Goal: Task Accomplishment & Management: Complete application form

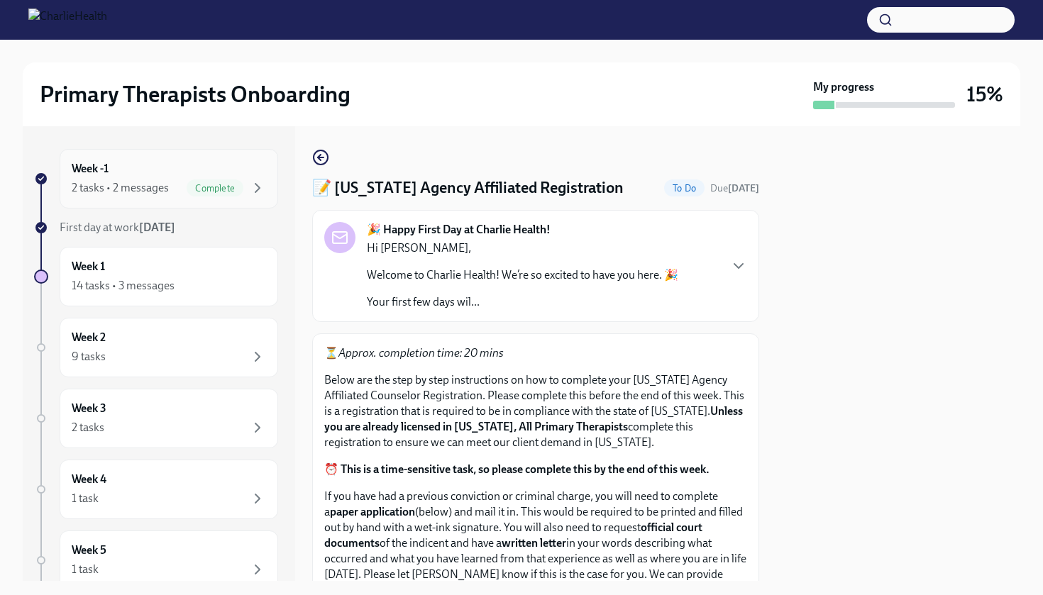
click at [207, 194] on div "Complete" at bounding box center [215, 188] width 57 height 17
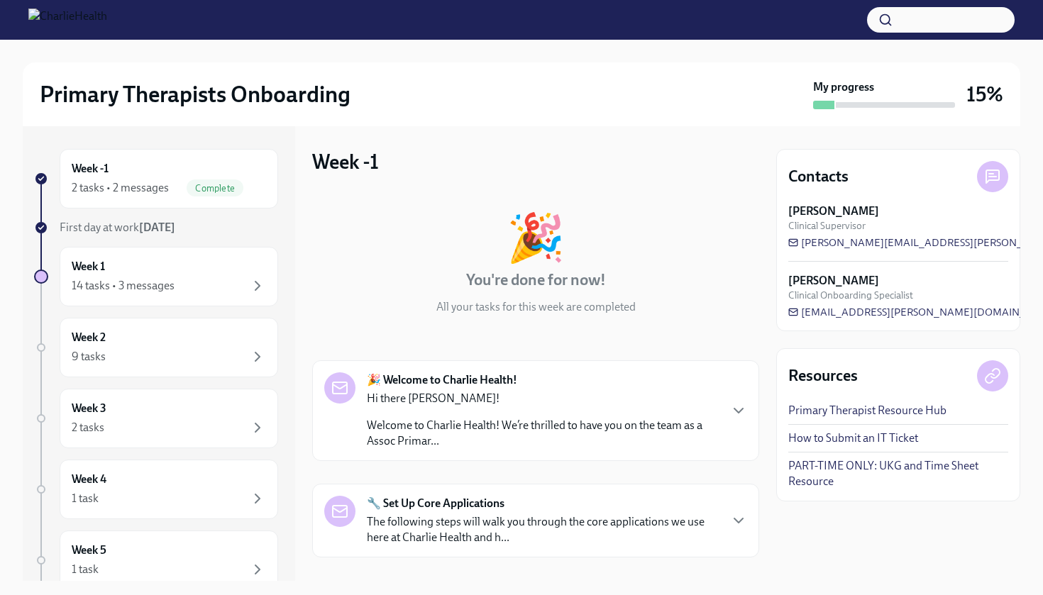
click at [748, 312] on div "🎉 You're done for now! All your tasks for this week are completed" at bounding box center [535, 264] width 447 height 101
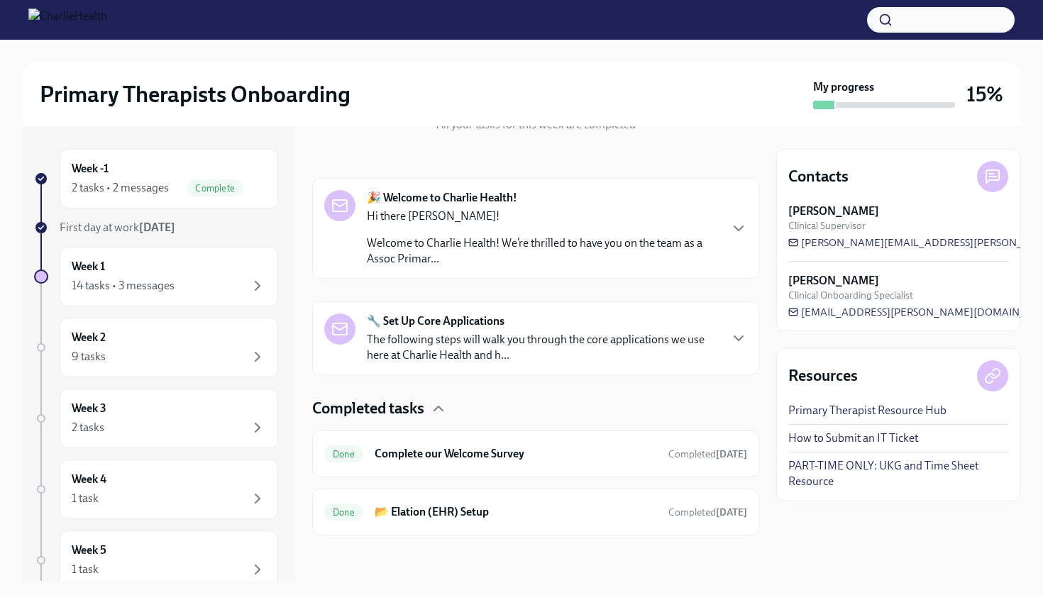
scroll to position [182, 0]
click at [175, 271] on div "Week 1 14 tasks • 3 messages" at bounding box center [169, 276] width 194 height 35
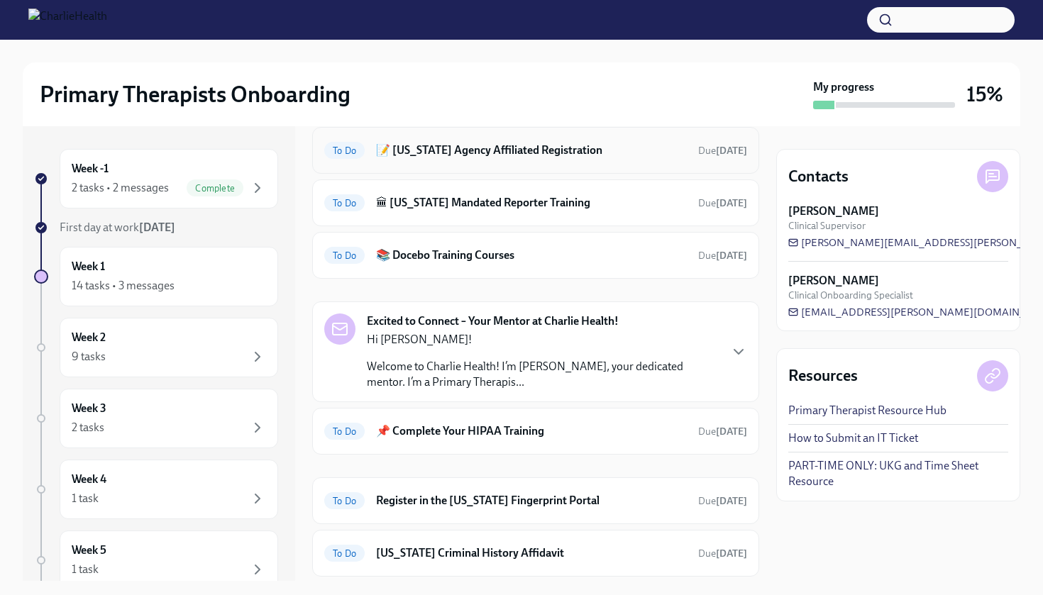
click at [537, 152] on h6 "📝 [US_STATE] Agency Affiliated Registration" at bounding box center [531, 151] width 311 height 16
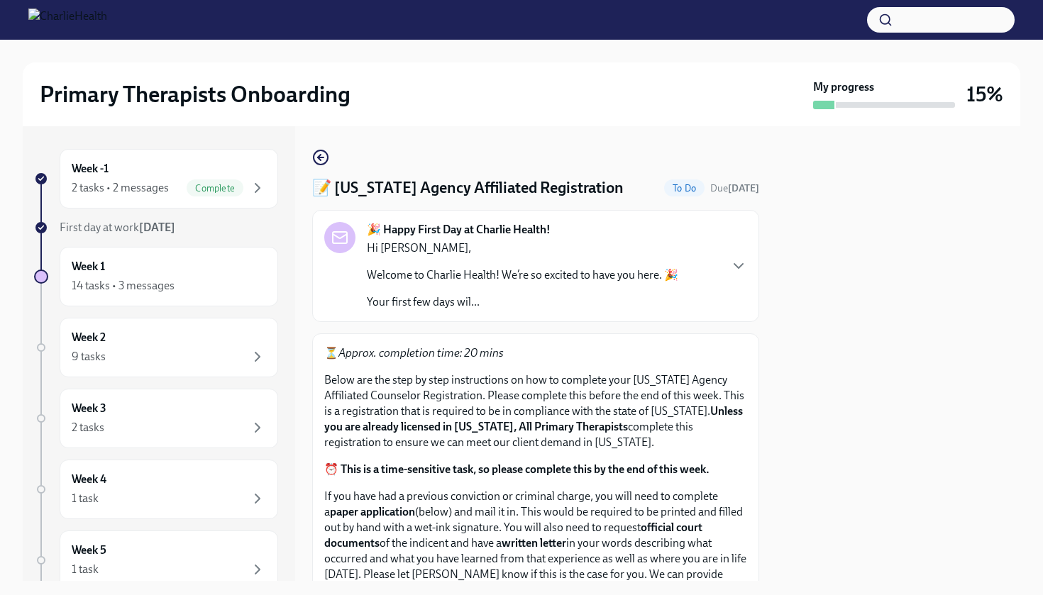
click at [612, 267] on div "Hi Maren, Welcome to Charlie Health! We’re so excited to have you here. 🎉 Your …" at bounding box center [523, 276] width 312 height 70
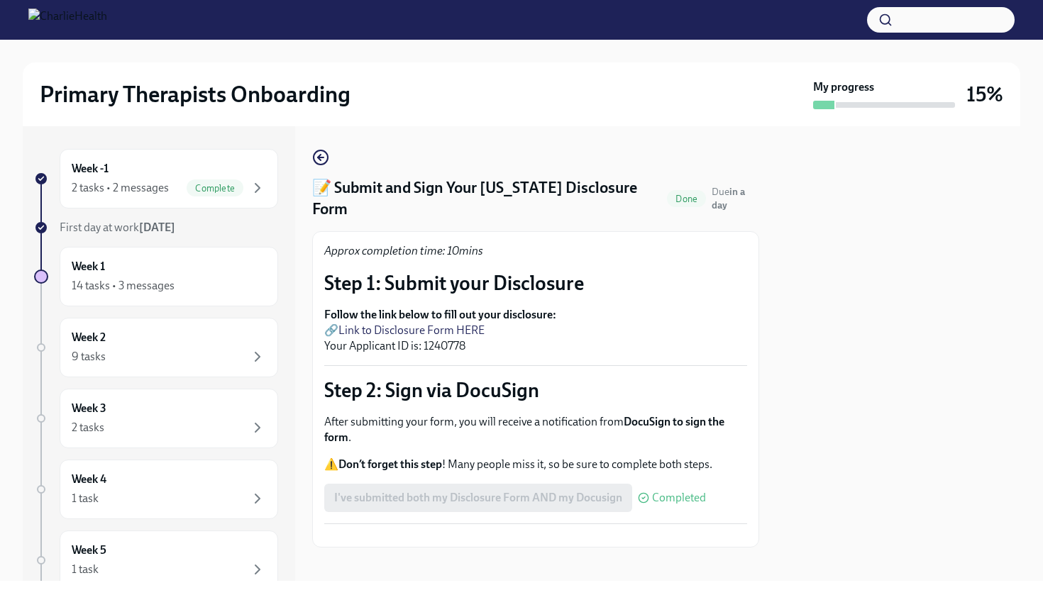
click at [586, 536] on button "Zoom image" at bounding box center [535, 536] width 423 height 0
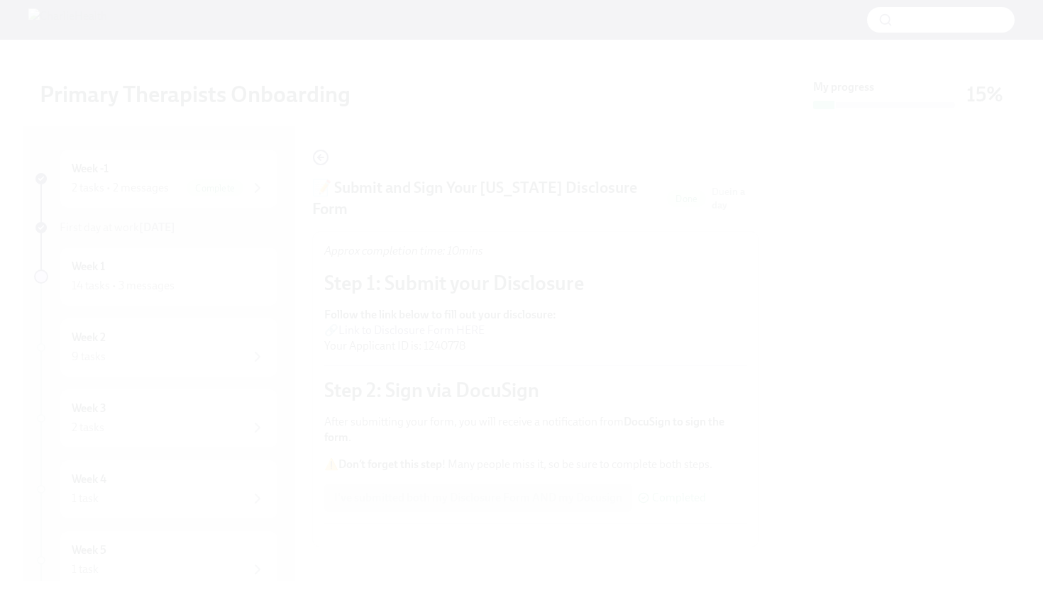
click at [565, 404] on button "Unzoom image" at bounding box center [521, 297] width 1043 height 595
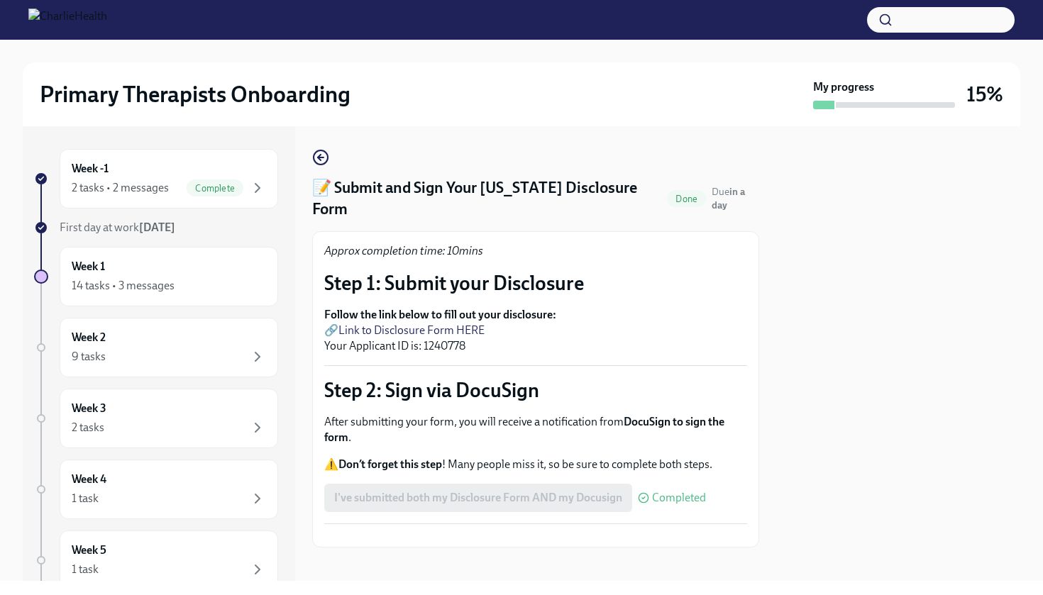
click at [578, 391] on div "Approx completion time: 10mins Step 1: Submit your Disclosure Follow the link b…" at bounding box center [535, 389] width 423 height 292
click at [536, 308] on strong "Follow the link below to fill out your disclosure:" at bounding box center [440, 314] width 232 height 13
click at [326, 154] on circle "button" at bounding box center [321, 157] width 14 height 14
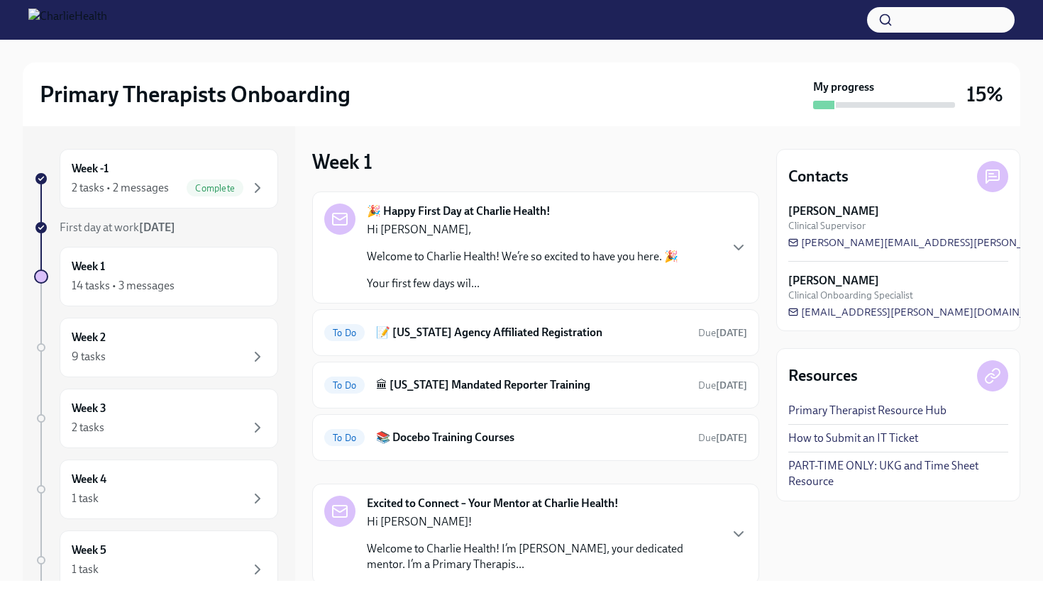
click at [622, 127] on div "Week 1 🎉 Happy First Day at Charlie Health! Hi Maren, Welcome to Charlie Health…" at bounding box center [535, 353] width 447 height 455
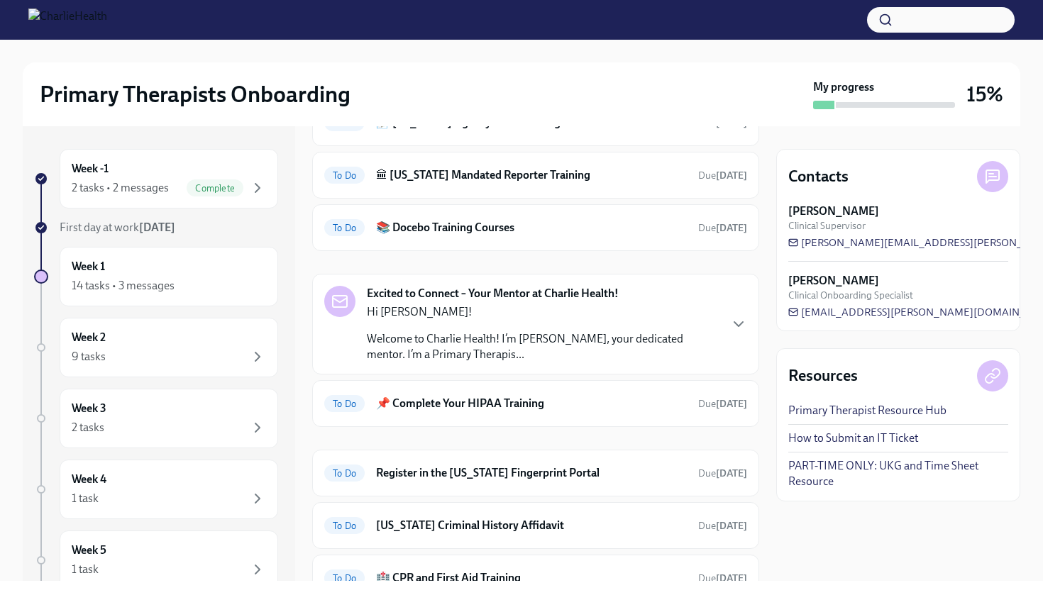
scroll to position [213, 0]
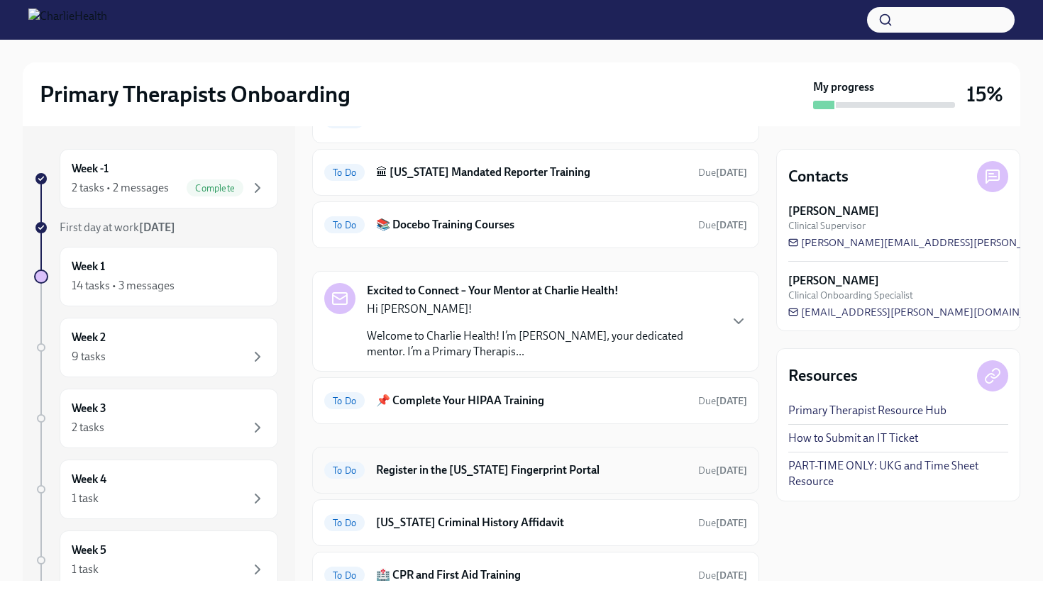
click at [485, 463] on h6 "Register in the Arizona Fingerprint Portal" at bounding box center [531, 471] width 311 height 16
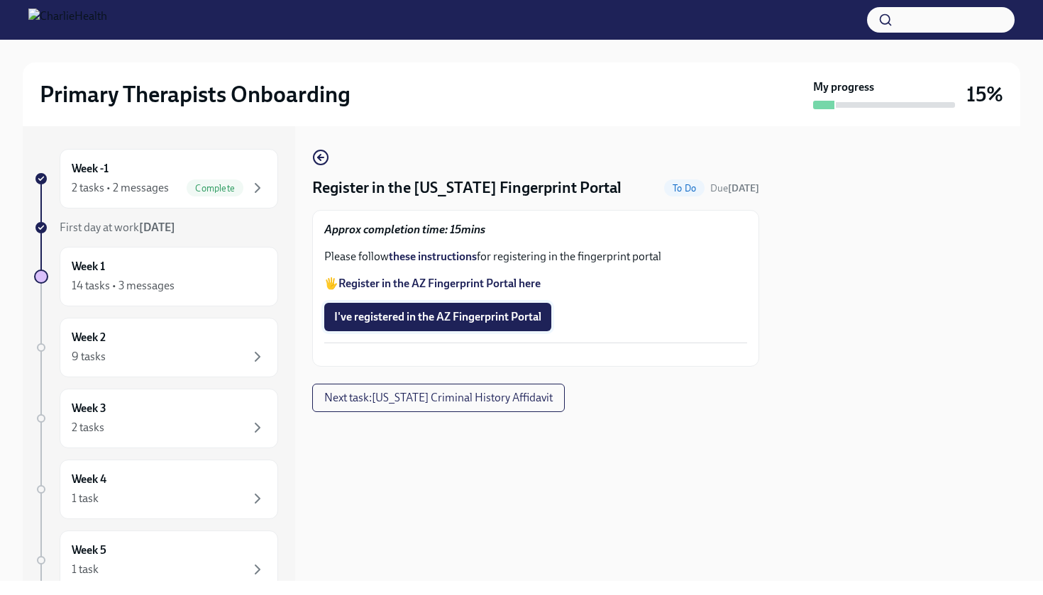
click at [437, 318] on span "I've registered in the AZ Fingerprint Portal" at bounding box center [437, 317] width 207 height 14
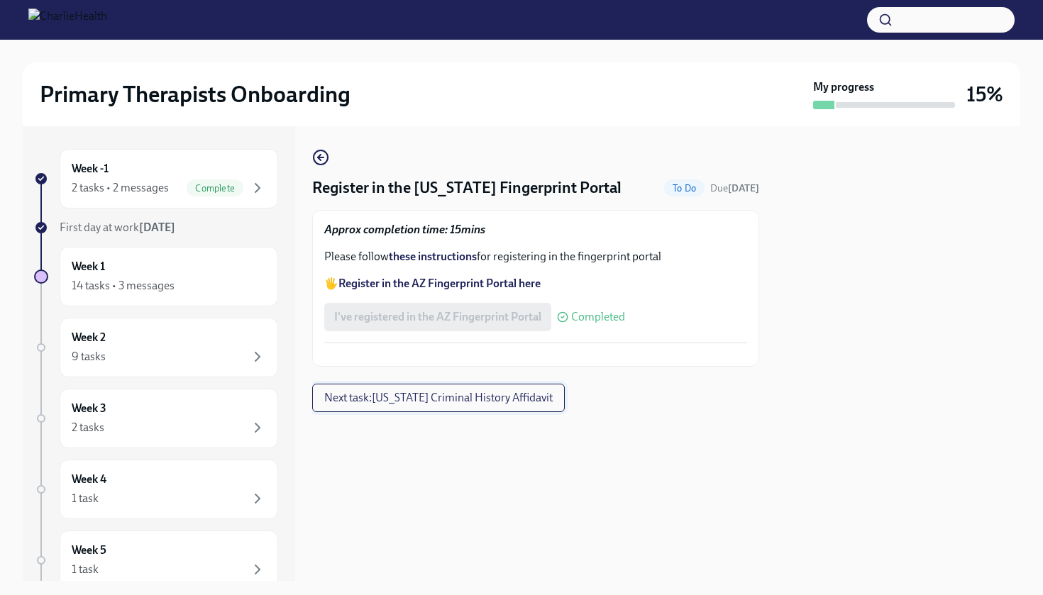
click at [409, 405] on span "Next task : Arizona Criminal History Affidavit" at bounding box center [438, 398] width 229 height 14
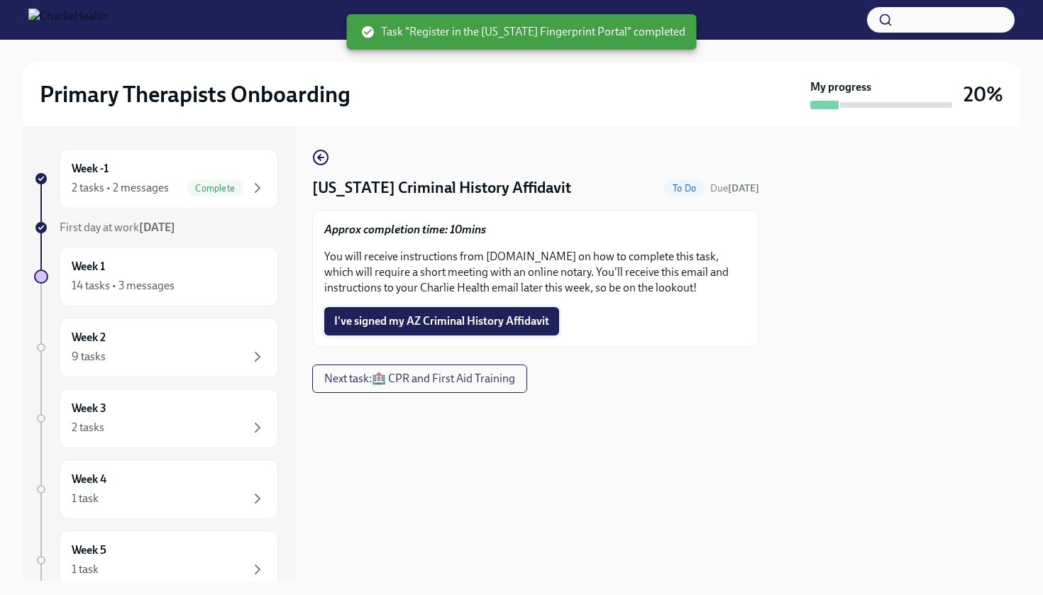
click at [442, 324] on span "I've signed my AZ Criminal History Affidavit" at bounding box center [441, 321] width 215 height 14
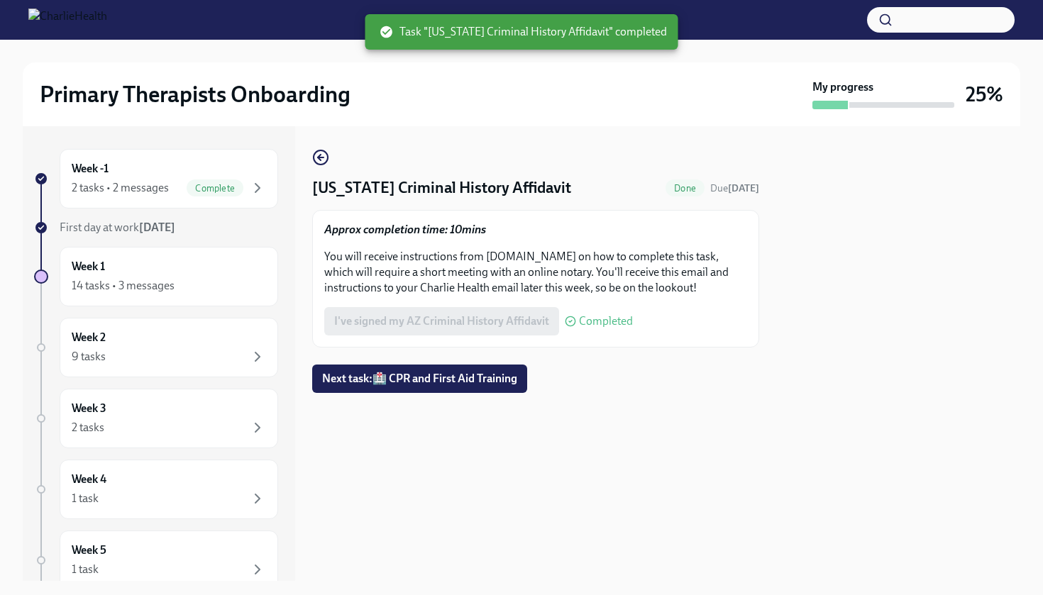
click at [214, 309] on div "Week -1 2 tasks • 2 messages Complete First day at work Aug 11th Week 1 14 task…" at bounding box center [156, 447] width 244 height 596
click at [214, 286] on div "14 tasks • 3 messages" at bounding box center [169, 285] width 194 height 17
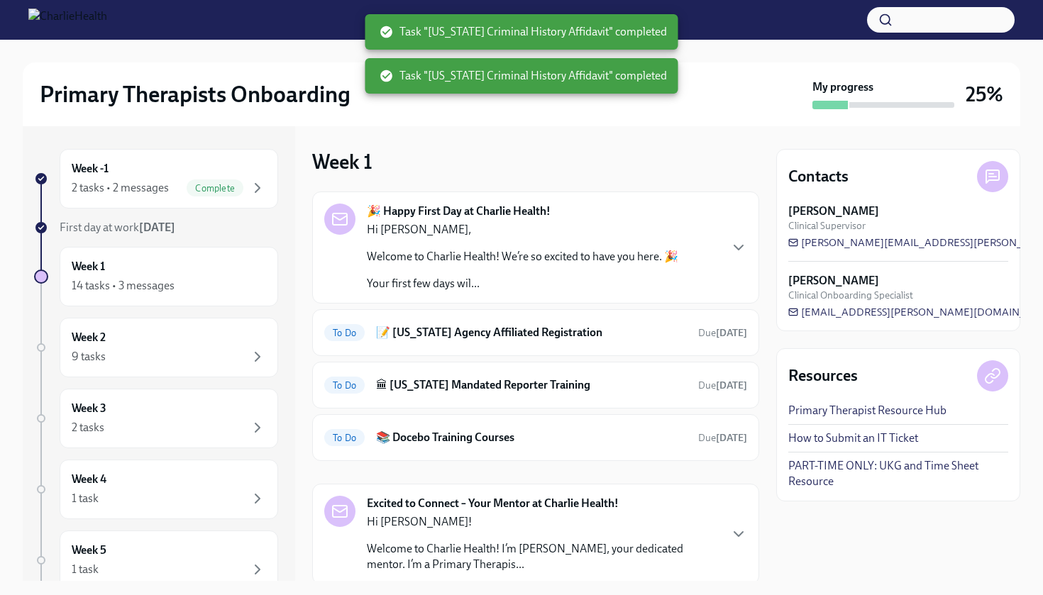
click at [445, 221] on div "🎉 Happy First Day at Charlie Health! Hi Maren, Welcome to Charlie Health! We’re…" at bounding box center [523, 248] width 312 height 88
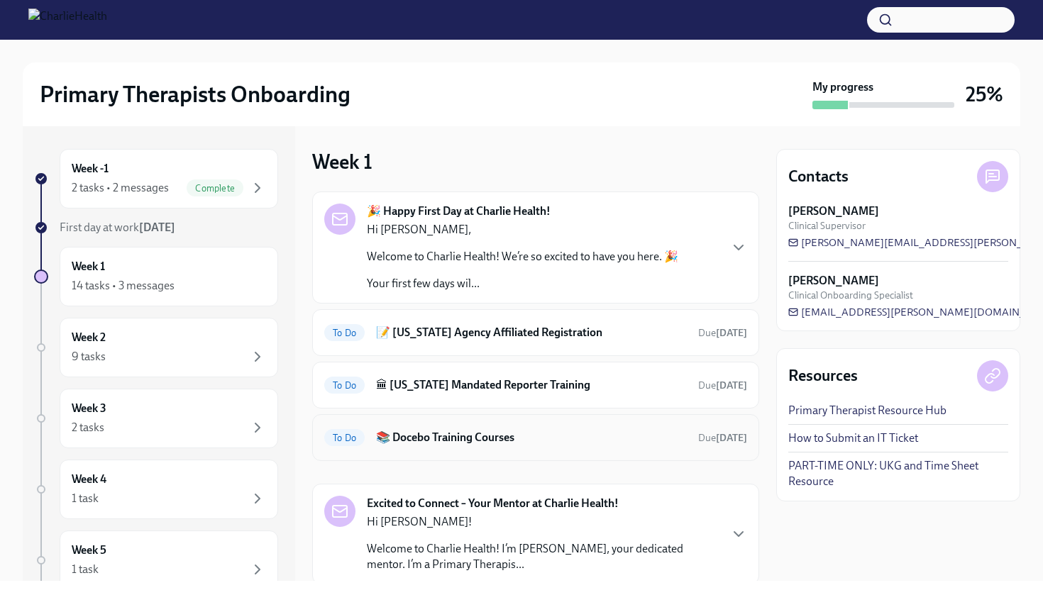
click at [428, 425] on div "To Do 📚 Docebo Training Courses Due [DATE]" at bounding box center [535, 437] width 447 height 47
